Goal: Information Seeking & Learning: Learn about a topic

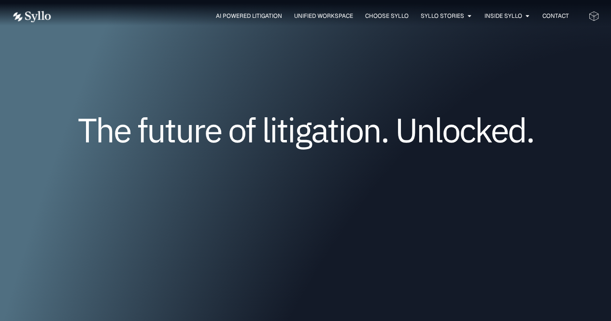
scroll to position [62, 0]
click at [298, 83] on div "The future of litigation. Unlocked." at bounding box center [306, 145] width 588 height 196
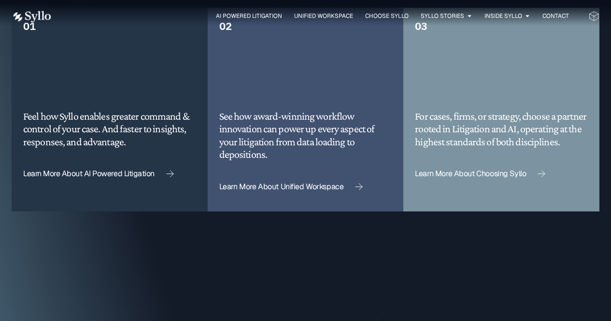
scroll to position [2362, 0]
click at [111, 170] on span "Learn More About AI Powered Litigation" at bounding box center [88, 174] width 131 height 8
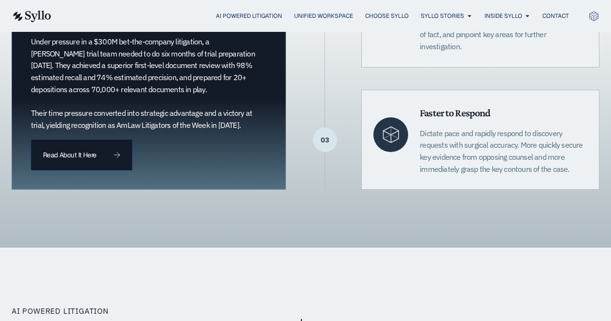
scroll to position [421, 0]
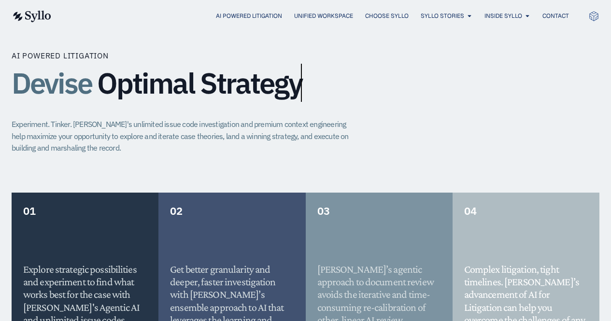
click at [299, 174] on div "AI Powered Litigation Devise Optimal Strategy Experiment. Tinker. [PERSON_NAME]…" at bounding box center [306, 121] width 588 height 143
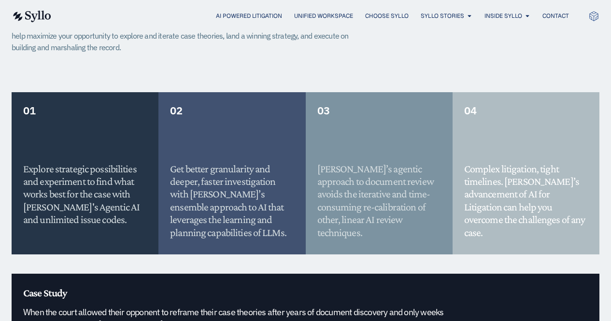
scroll to position [772, 0]
